Goal: Task Accomplishment & Management: Manage account settings

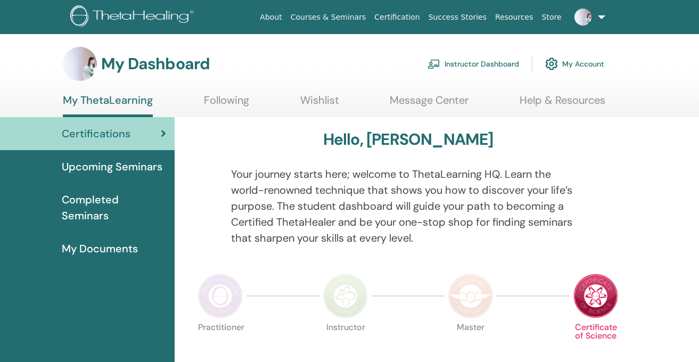
click at [477, 64] on link "Instructor Dashboard" at bounding box center [474, 63] width 92 height 23
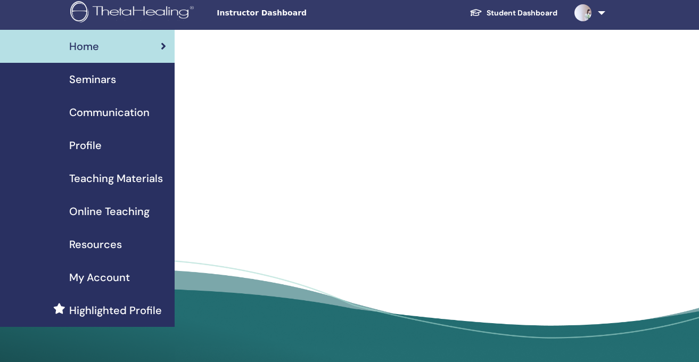
scroll to position [6, 0]
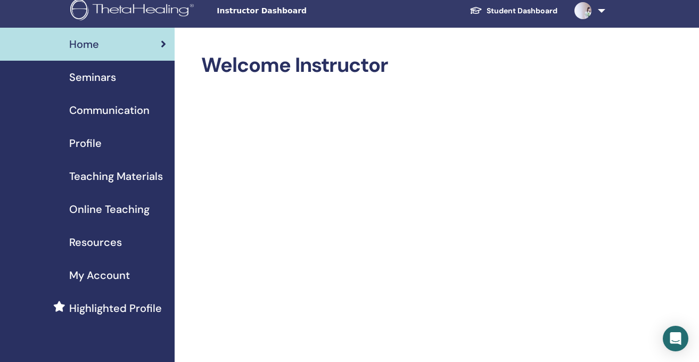
click at [108, 79] on span "Seminars" at bounding box center [92, 77] width 47 height 16
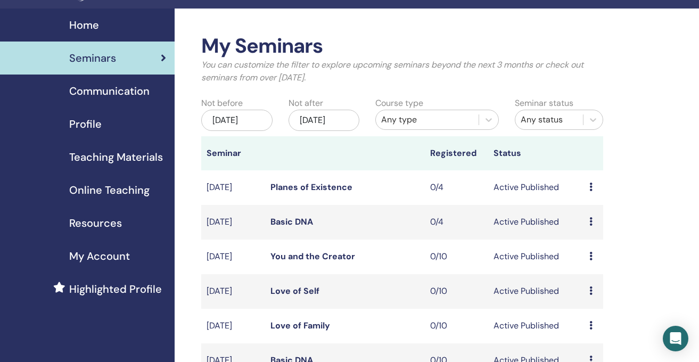
scroll to position [40, 0]
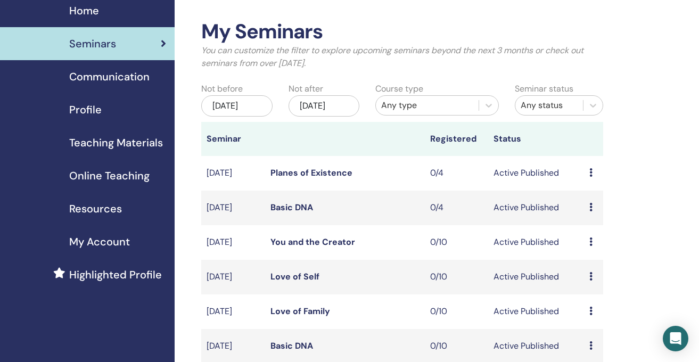
click at [320, 178] on link "Planes of Existence" at bounding box center [312, 172] width 82 height 11
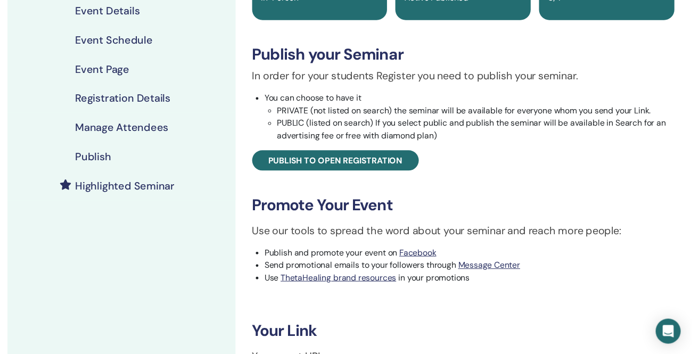
scroll to position [53, 0]
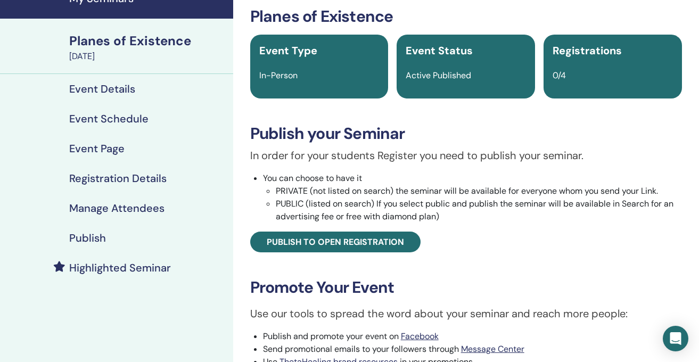
click at [125, 88] on h4 "Event Details" at bounding box center [102, 89] width 66 height 13
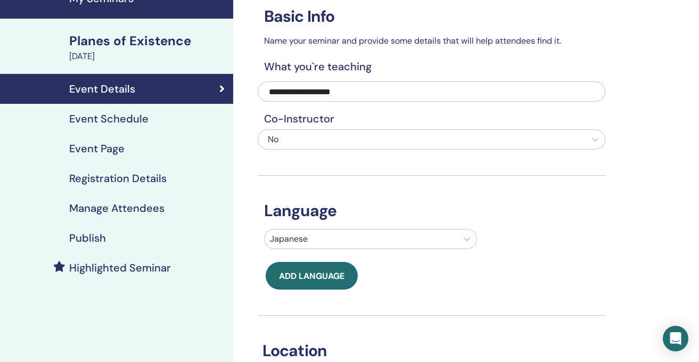
click at [133, 120] on h4 "Event Schedule" at bounding box center [108, 118] width 79 height 13
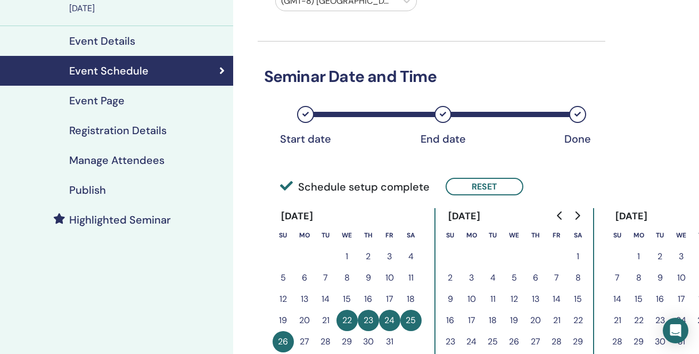
scroll to position [95, 0]
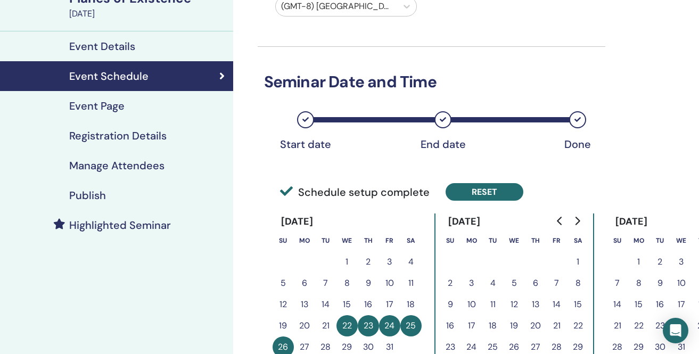
click at [473, 193] on button "Reset" at bounding box center [485, 192] width 78 height 18
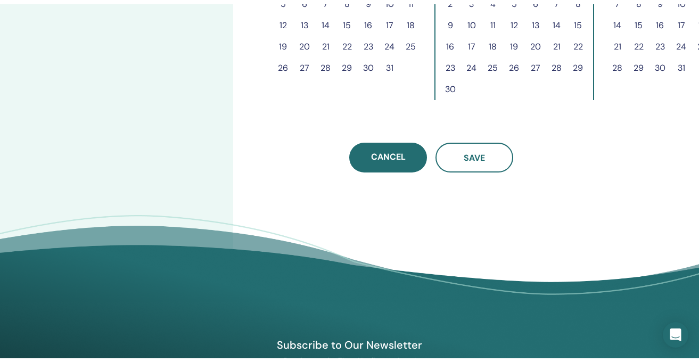
scroll to position [389, 0]
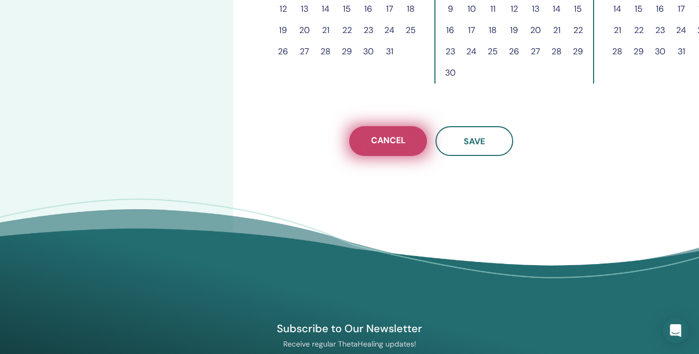
click at [384, 144] on span "Cancel" at bounding box center [388, 141] width 35 height 13
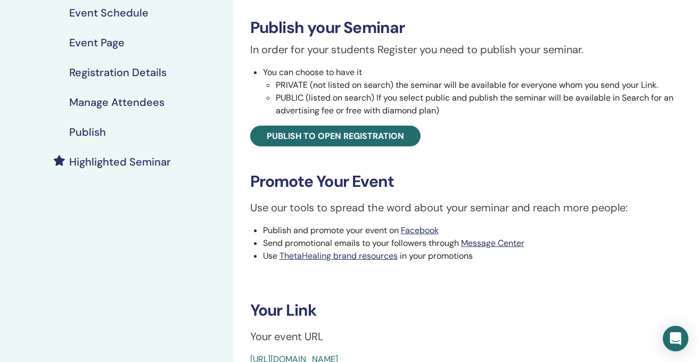
scroll to position [70, 0]
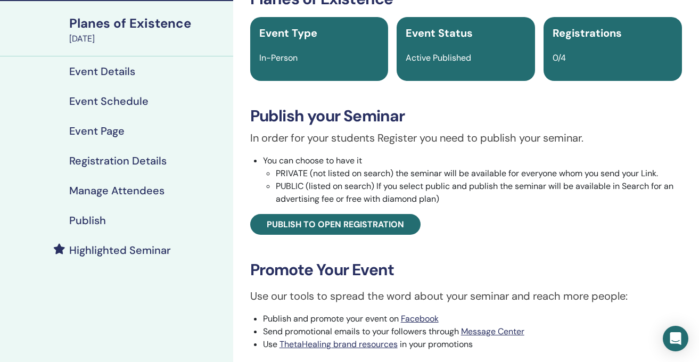
click at [131, 69] on h4 "Event Details" at bounding box center [102, 71] width 66 height 13
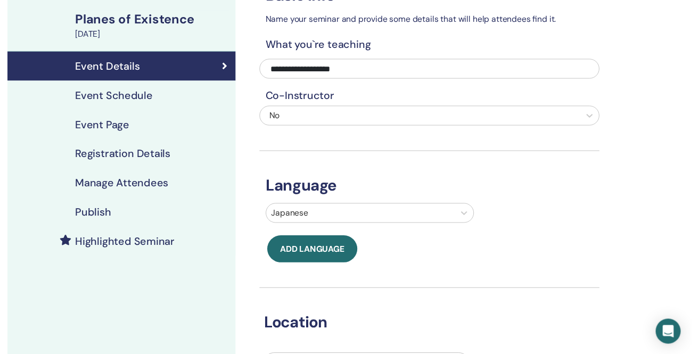
scroll to position [62, 0]
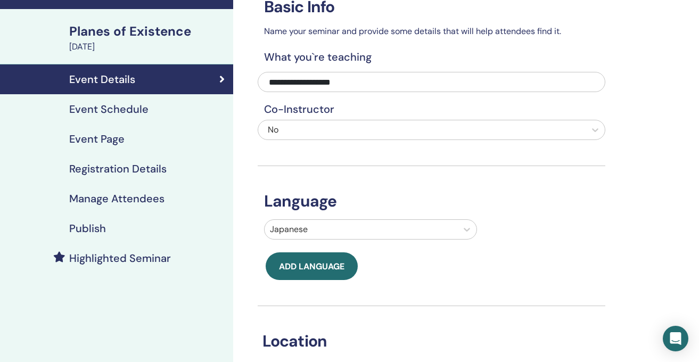
click at [135, 110] on h4 "Event Schedule" at bounding box center [108, 109] width 79 height 13
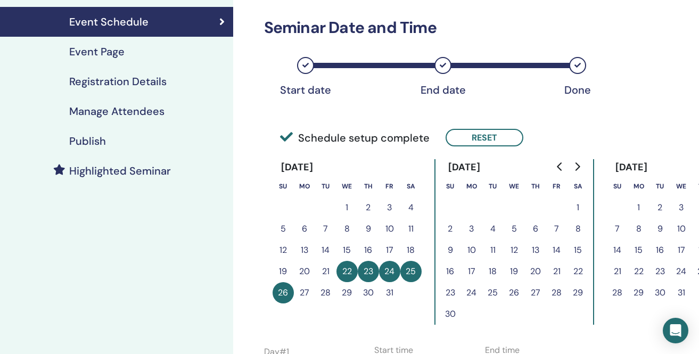
scroll to position [151, 0]
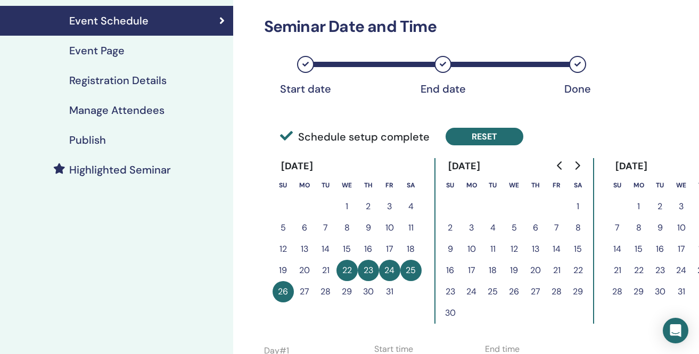
click at [489, 139] on button "Reset" at bounding box center [485, 137] width 78 height 18
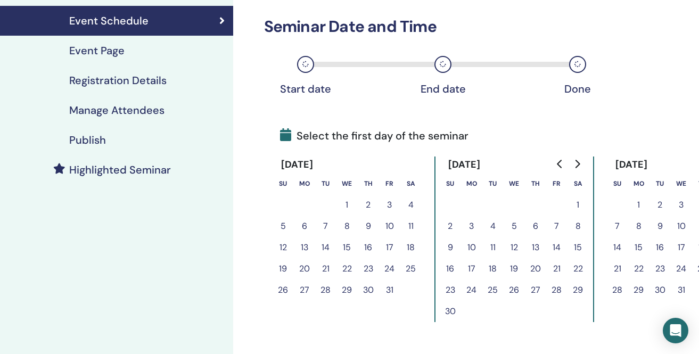
click at [406, 263] on button "25" at bounding box center [411, 268] width 21 height 21
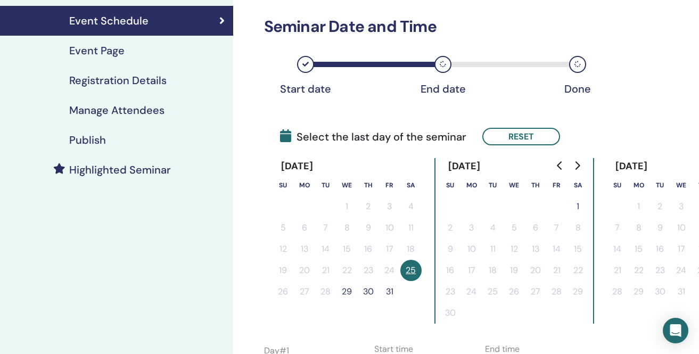
click at [349, 290] on button "29" at bounding box center [347, 291] width 21 height 21
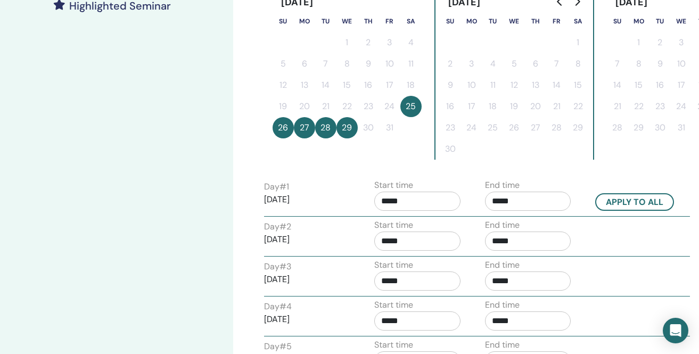
scroll to position [320, 0]
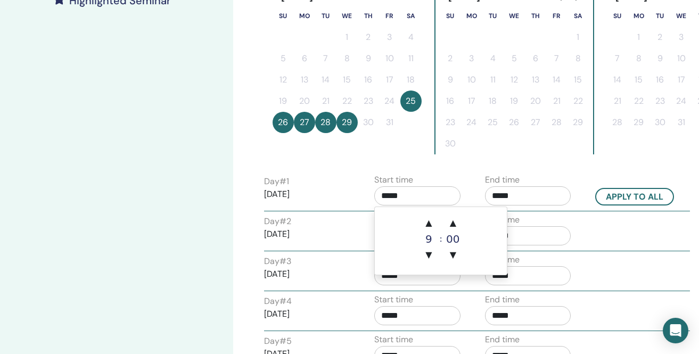
click at [423, 197] on input "*****" at bounding box center [418, 195] width 86 height 19
click at [429, 223] on span "▲" at bounding box center [428, 223] width 21 height 21
type input "*****"
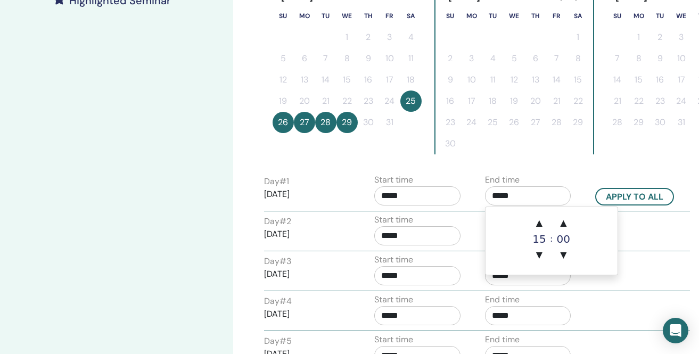
click at [518, 195] on input "*****" at bounding box center [528, 195] width 86 height 19
click at [539, 221] on span "▲" at bounding box center [539, 223] width 21 height 21
type input "*****"
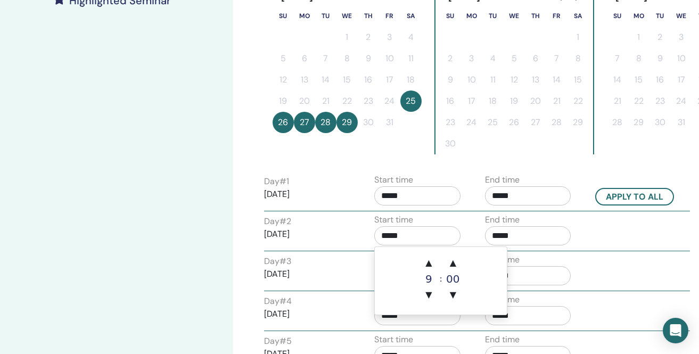
click at [419, 239] on input "*****" at bounding box center [418, 235] width 86 height 19
click at [630, 194] on button "Apply to all" at bounding box center [635, 197] width 79 height 18
type input "*****"
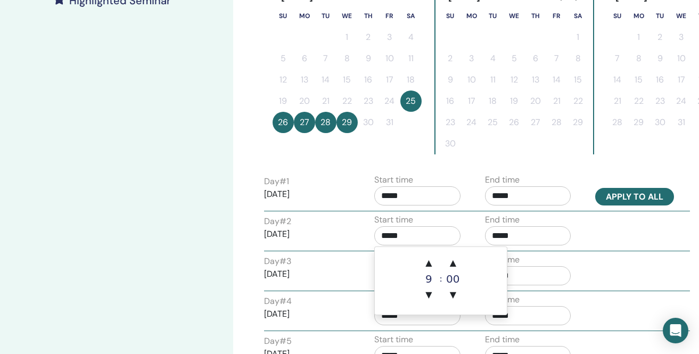
type input "*****"
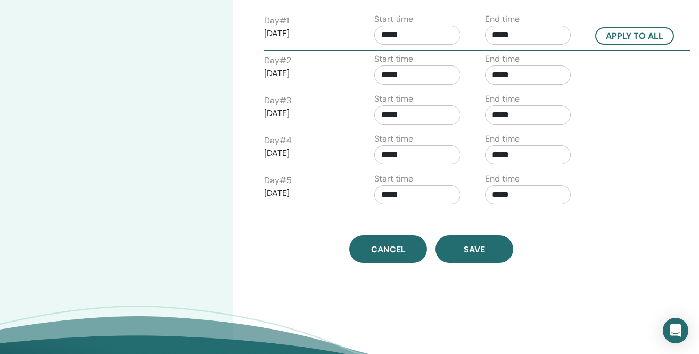
scroll to position [489, 0]
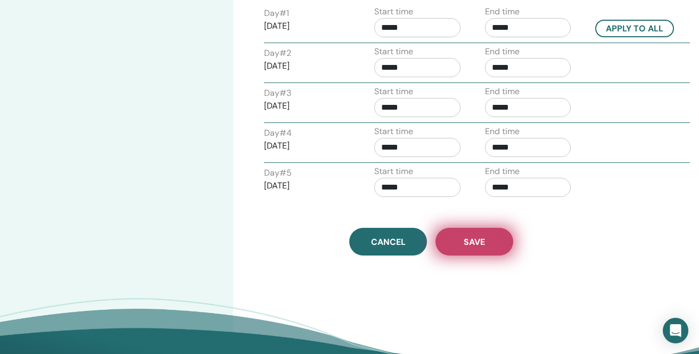
click at [483, 237] on span "Save" at bounding box center [474, 242] width 21 height 11
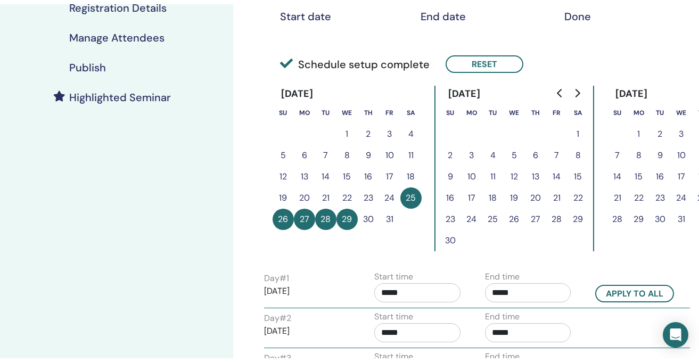
scroll to position [142, 0]
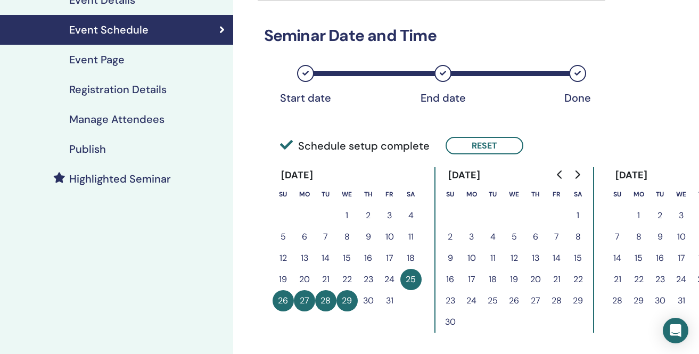
click at [83, 147] on h4 "Publish" at bounding box center [87, 149] width 37 height 13
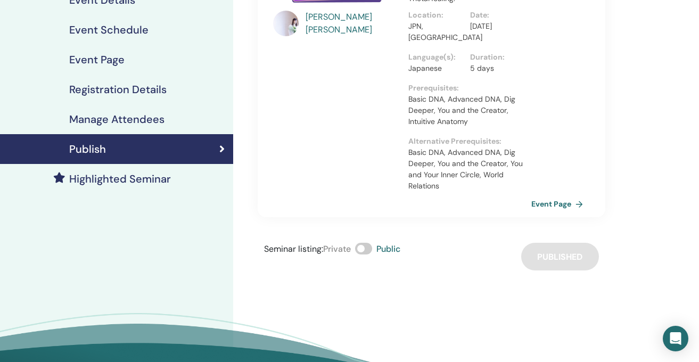
click at [422, 267] on div "Seminar listing : Private Public Published" at bounding box center [432, 257] width 348 height 28
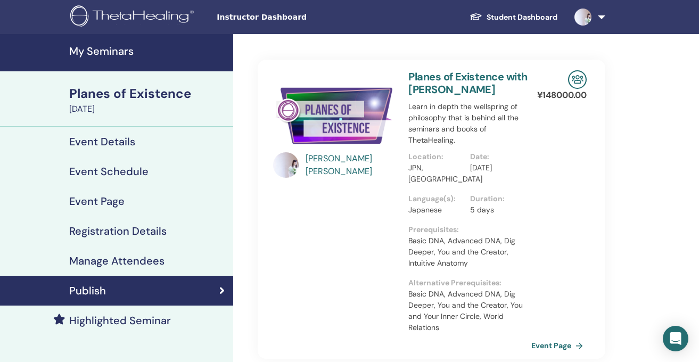
click at [138, 59] on link "My Seminars" at bounding box center [116, 52] width 233 height 37
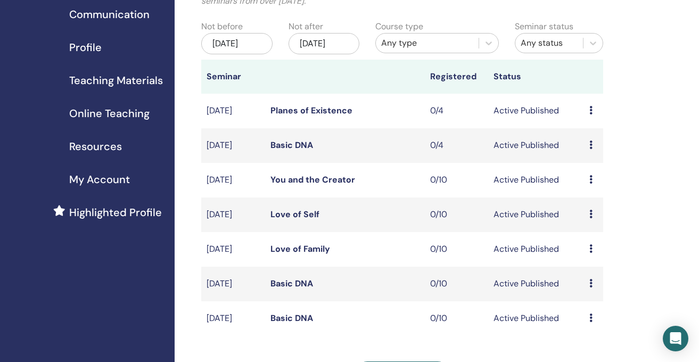
scroll to position [103, 0]
